Goal: Check status: Check status

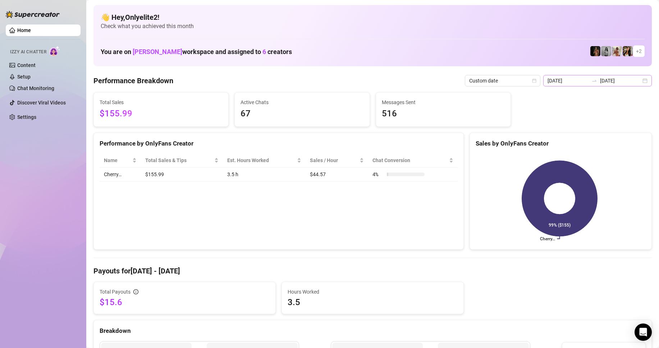
click at [643, 82] on div "2025-08-25 2025-08-25" at bounding box center [598, 81] width 109 height 12
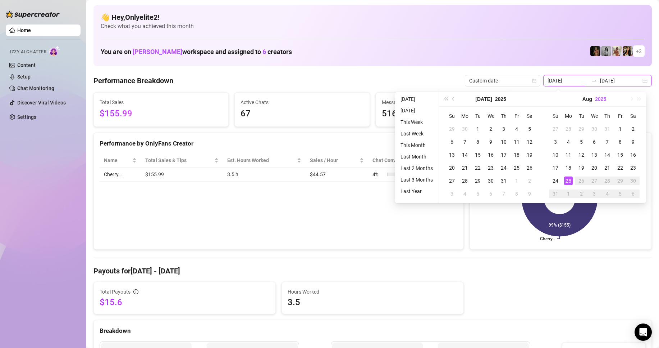
type input "[DATE]"
click at [621, 82] on input "[DATE]" at bounding box center [620, 81] width 41 height 8
type input "2025-08-04"
click at [568, 148] on td "4" at bounding box center [568, 141] width 13 height 13
type input "2025-08-04"
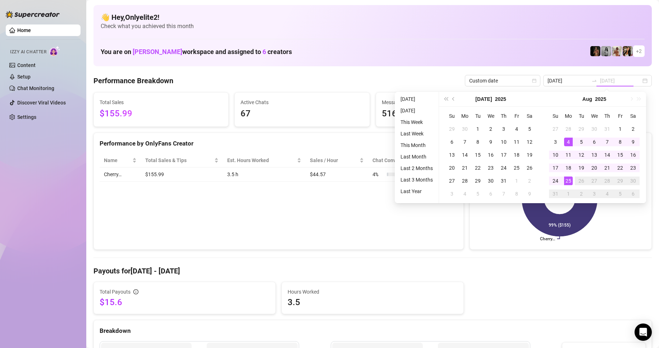
type input "2025-08-04"
type input "[DATE]"
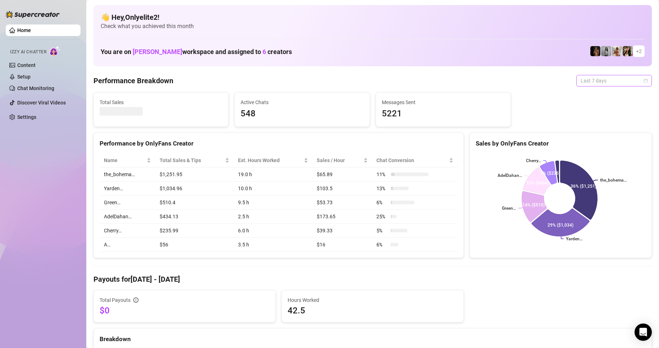
click at [631, 78] on span "Last 7 days" at bounding box center [614, 80] width 67 height 11
click at [590, 140] on div "Custom date" at bounding box center [608, 141] width 64 height 8
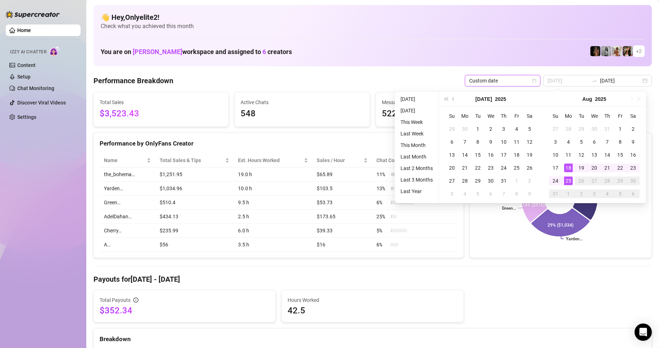
type input "[DATE]"
click at [568, 180] on div "25" at bounding box center [568, 180] width 9 height 9
type input "[DATE]"
click at [568, 178] on div "25" at bounding box center [568, 180] width 9 height 9
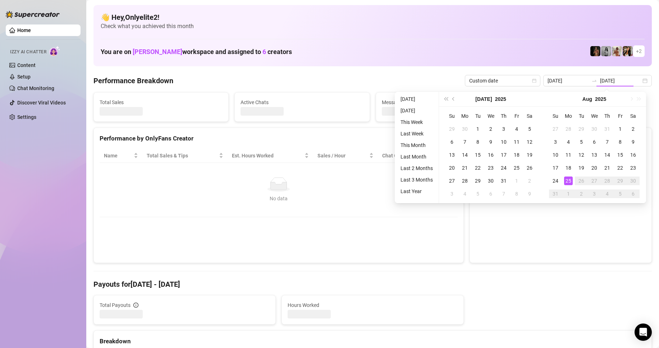
type input "[DATE]"
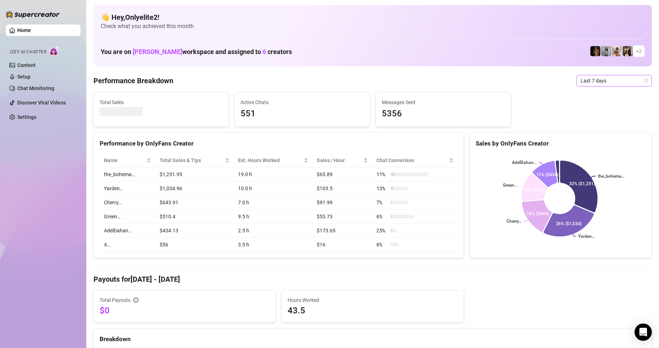
click at [581, 81] on span "Last 7 days" at bounding box center [614, 80] width 67 height 11
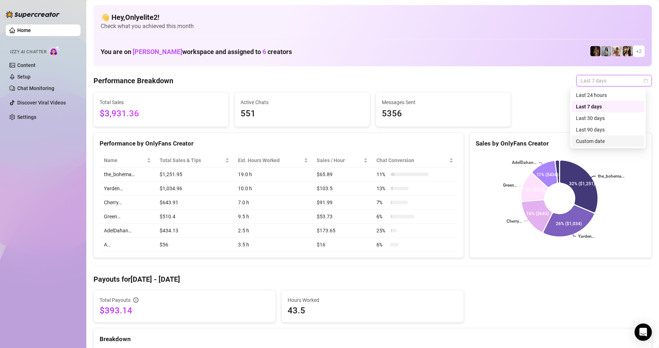
click at [588, 140] on div "Custom date" at bounding box center [608, 141] width 64 height 8
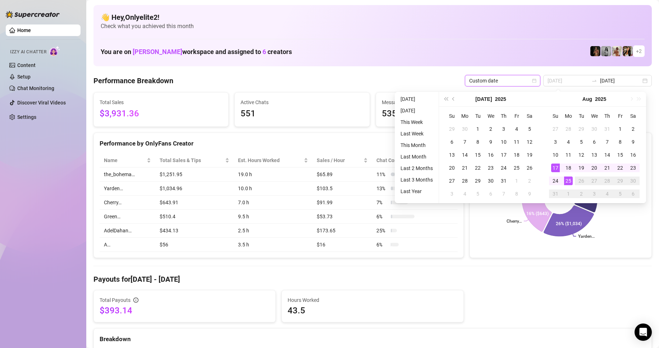
type input "[DATE]"
click at [568, 178] on div "25" at bounding box center [568, 180] width 9 height 9
type input "2025-07-20"
type input "2025-06-25"
type input "[DATE]"
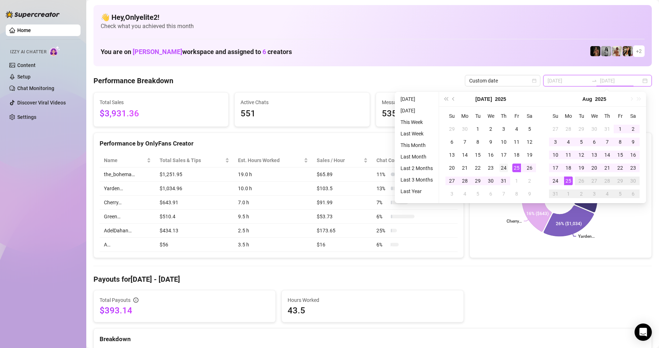
type input "[DATE]"
click at [566, 178] on div "25" at bounding box center [568, 180] width 9 height 9
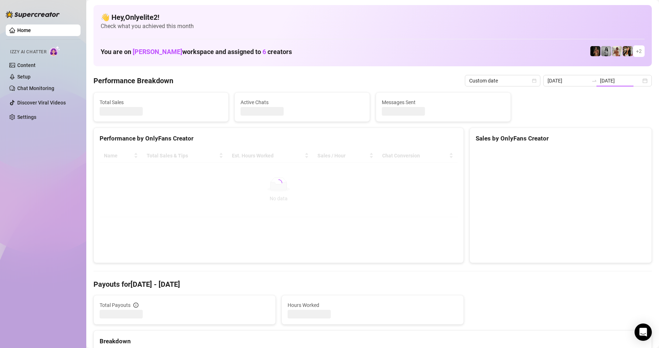
type input "[DATE]"
